Goal: Browse casually: Explore the website without a specific task or goal

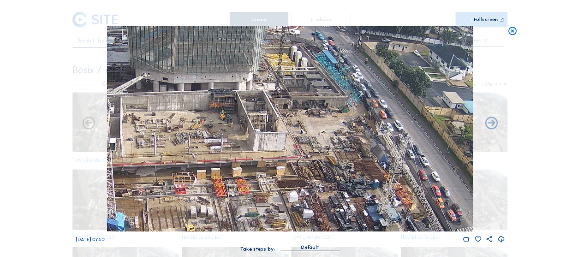
drag, startPoint x: 513, startPoint y: 33, endPoint x: 501, endPoint y: 38, distance: 13.1
click at [511, 34] on icon at bounding box center [513, 31] width 10 height 10
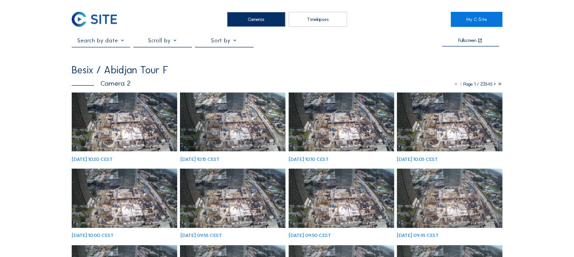
click at [145, 133] on img at bounding box center [124, 122] width 105 height 59
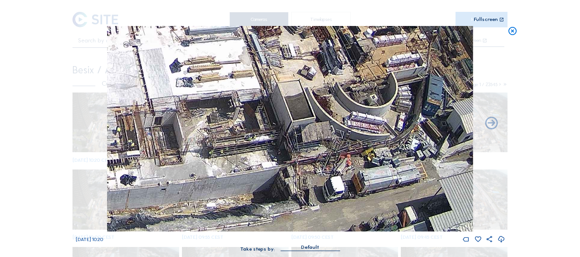
drag, startPoint x: 392, startPoint y: 204, endPoint x: 373, endPoint y: 119, distance: 86.6
click at [373, 119] on img at bounding box center [290, 129] width 366 height 206
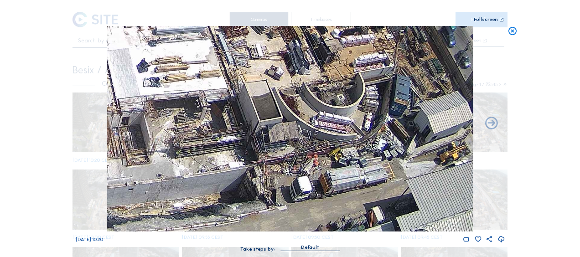
drag, startPoint x: 346, startPoint y: 174, endPoint x: 317, endPoint y: 165, distance: 30.6
click at [317, 165] on img at bounding box center [290, 129] width 366 height 206
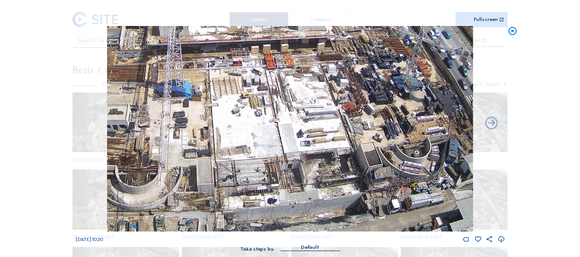
drag, startPoint x: 161, startPoint y: 192, endPoint x: 256, endPoint y: 144, distance: 106.7
click at [256, 144] on img at bounding box center [290, 129] width 366 height 206
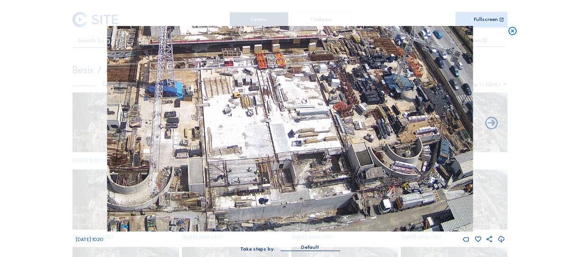
drag, startPoint x: 371, startPoint y: 93, endPoint x: 250, endPoint y: 99, distance: 121.6
click at [250, 99] on img at bounding box center [290, 129] width 366 height 206
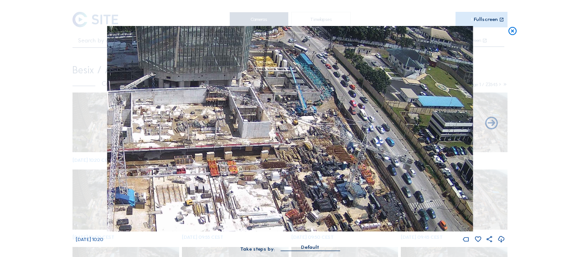
drag, startPoint x: 233, startPoint y: 57, endPoint x: 273, endPoint y: 158, distance: 109.1
click at [273, 158] on img at bounding box center [290, 129] width 366 height 206
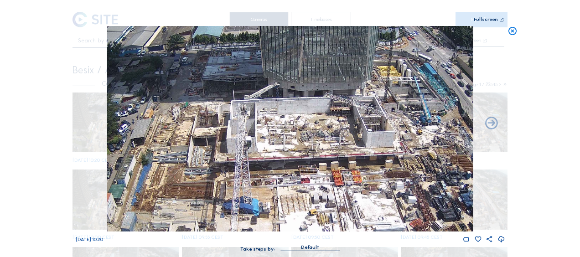
drag, startPoint x: 247, startPoint y: 147, endPoint x: 347, endPoint y: 166, distance: 101.2
click at [347, 166] on img at bounding box center [290, 129] width 366 height 206
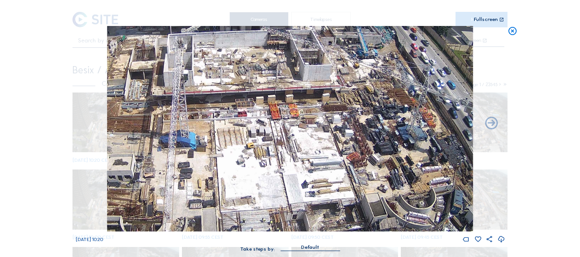
drag, startPoint x: 280, startPoint y: 167, endPoint x: 216, endPoint y: 103, distance: 90.7
click at [216, 99] on img at bounding box center [290, 129] width 366 height 206
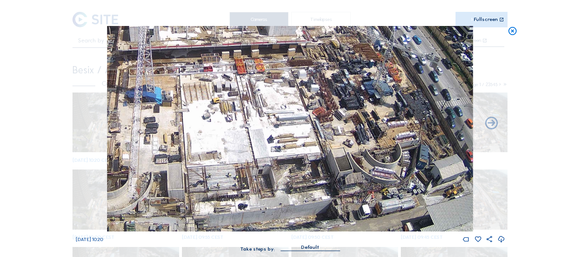
drag, startPoint x: 249, startPoint y: 162, endPoint x: 224, endPoint y: 133, distance: 38.2
click at [221, 128] on img at bounding box center [290, 129] width 366 height 206
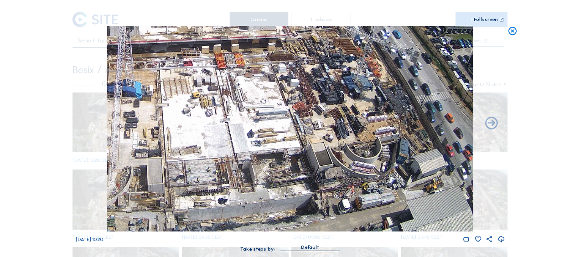
click at [235, 141] on img at bounding box center [290, 129] width 366 height 206
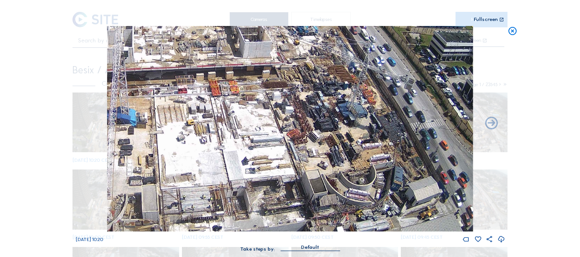
drag, startPoint x: 226, startPoint y: 107, endPoint x: 258, endPoint y: 134, distance: 42.1
click at [258, 134] on img at bounding box center [290, 129] width 366 height 206
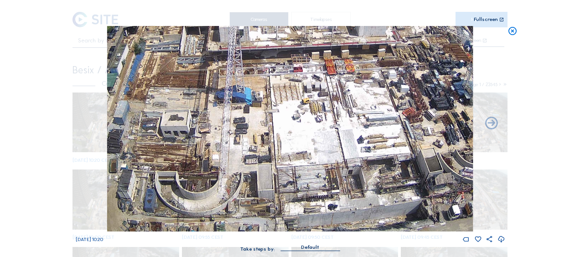
drag, startPoint x: 172, startPoint y: 130, endPoint x: 288, endPoint y: 109, distance: 117.4
click at [288, 109] on img at bounding box center [290, 129] width 366 height 206
click at [510, 32] on icon at bounding box center [513, 31] width 10 height 10
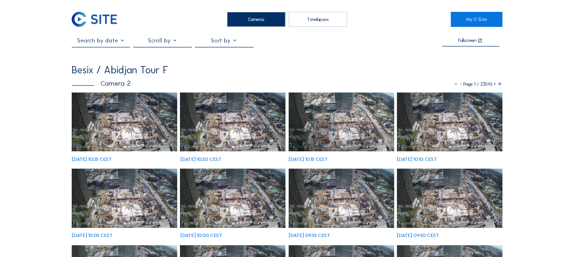
click at [138, 105] on img at bounding box center [124, 122] width 105 height 59
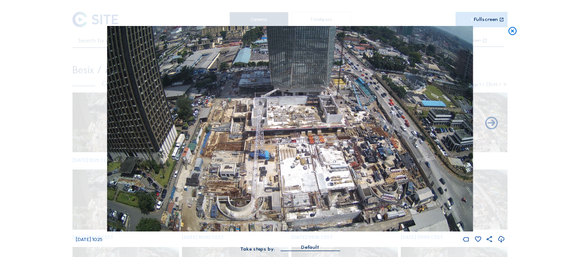
click at [510, 30] on icon at bounding box center [513, 31] width 10 height 10
